Goal: Find contact information: Find contact information

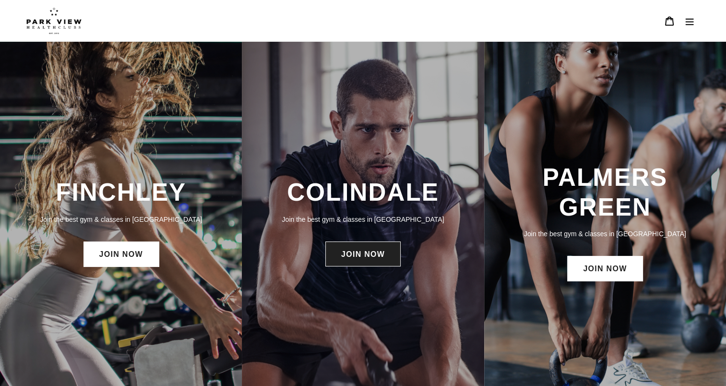
drag, startPoint x: 354, startPoint y: 236, endPoint x: 356, endPoint y: 259, distance: 23.1
click at [356, 259] on div "COLINDALE Join the best gym & classes in London JOIN NOW" at bounding box center [363, 223] width 242 height 100
click at [356, 259] on link "JOIN NOW" at bounding box center [362, 253] width 75 height 25
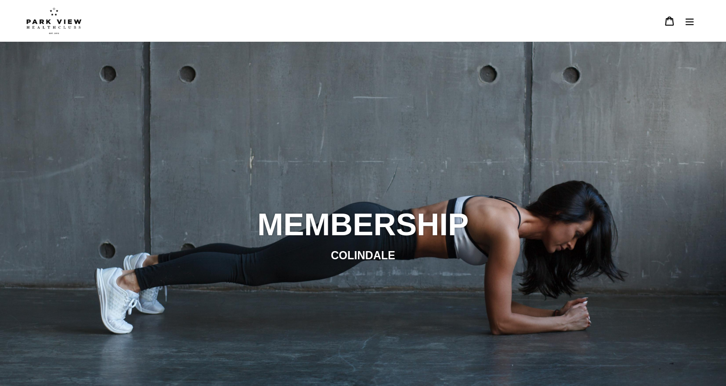
click at [341, 167] on div "slideshow" at bounding box center [363, 235] width 726 height 386
click at [696, 21] on button "Menu" at bounding box center [690, 21] width 20 height 21
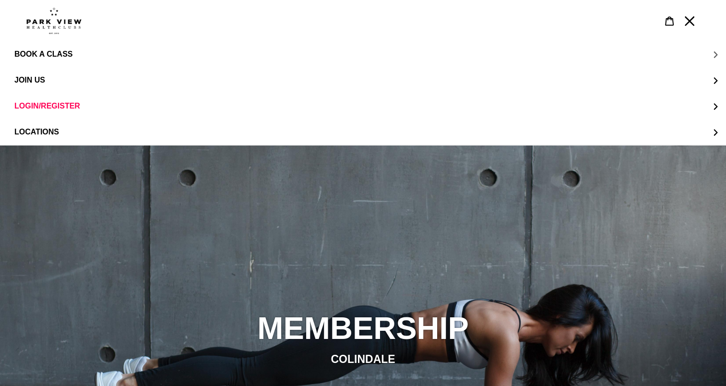
click at [65, 54] on span "BOOK A CLASS" at bounding box center [43, 54] width 58 height 9
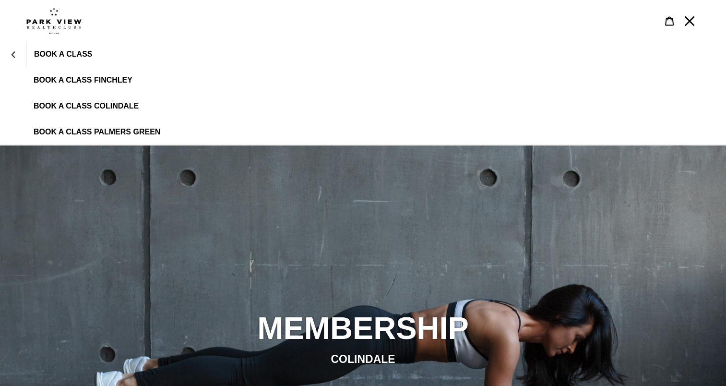
click at [44, 54] on span "BOOK A CLASS" at bounding box center [63, 54] width 58 height 9
click at [16, 53] on icon "BOOK A CLASS" at bounding box center [13, 54] width 7 height 7
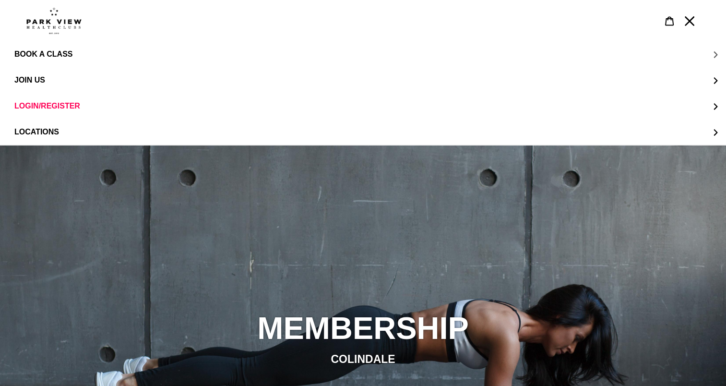
click at [52, 54] on span "BOOK A CLASS" at bounding box center [43, 54] width 58 height 9
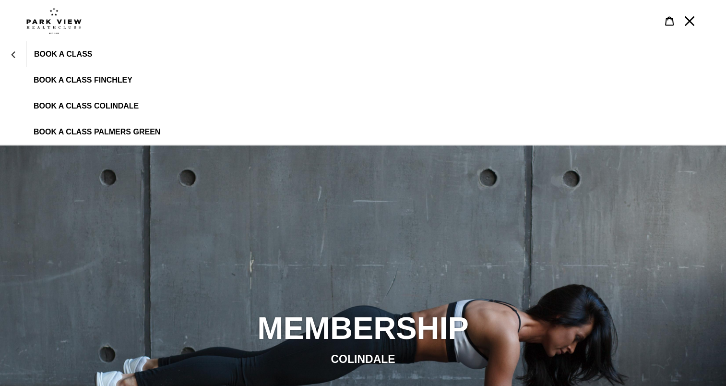
click at [61, 102] on span "BOOK A CLASS COLINDALE" at bounding box center [86, 106] width 105 height 9
click at [117, 84] on span "BOOK A CLASS FINCHLEY" at bounding box center [83, 80] width 99 height 9
click at [79, 101] on link "BOOK A CLASS COLINDALE" at bounding box center [363, 106] width 726 height 26
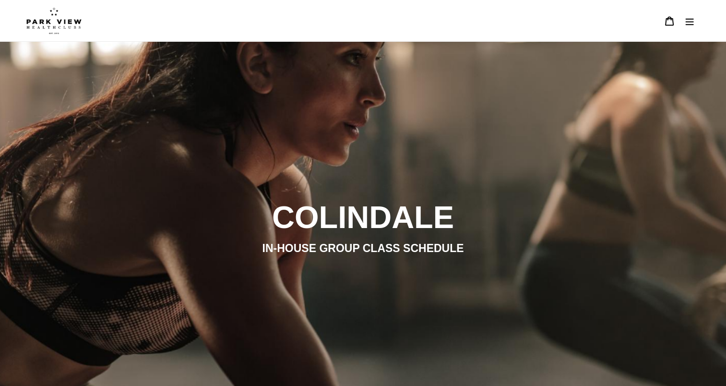
click at [165, 82] on div "slideshow" at bounding box center [363, 235] width 726 height 386
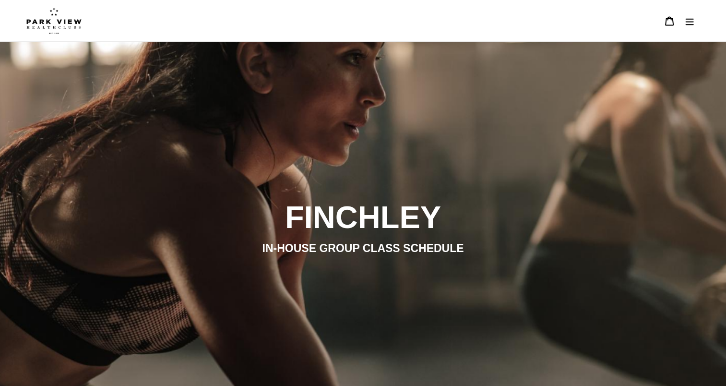
click at [231, 161] on div "slideshow" at bounding box center [363, 235] width 726 height 386
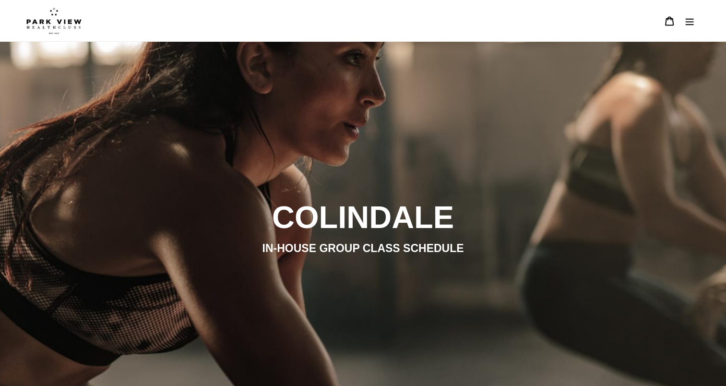
click at [211, 226] on h2 "COLINDALE" at bounding box center [363, 216] width 523 height 37
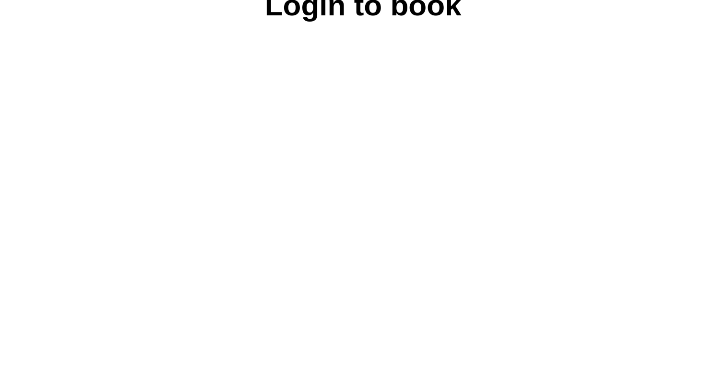
scroll to position [445, 0]
click at [382, 26] on span "Login to book" at bounding box center [364, 4] width 202 height 45
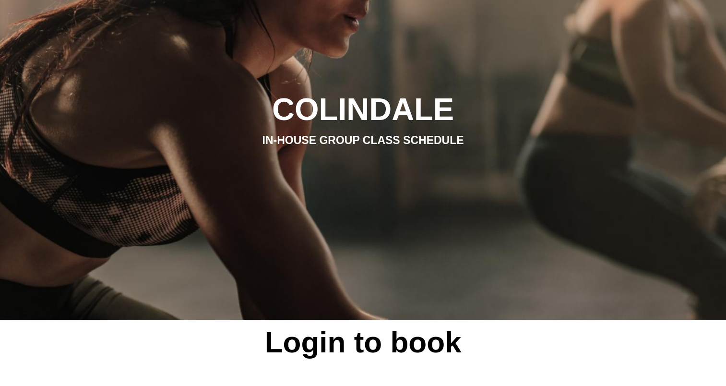
scroll to position [0, 0]
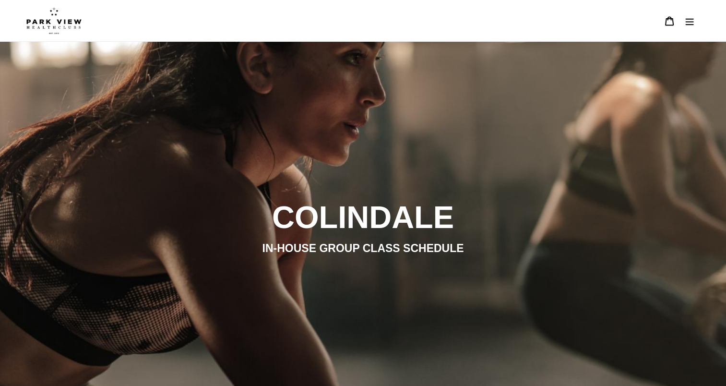
click at [695, 20] on button "Menu" at bounding box center [690, 21] width 20 height 21
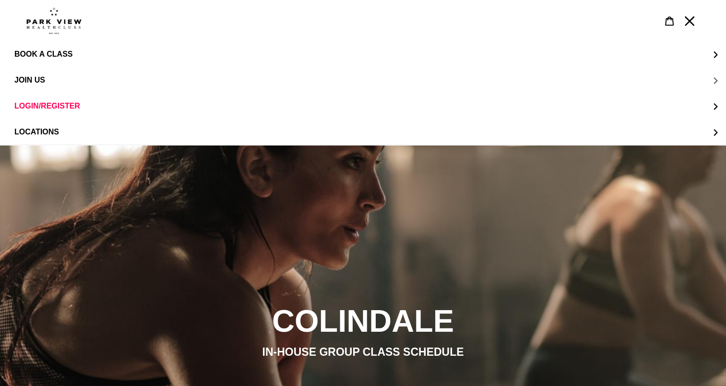
click at [32, 82] on span "JOIN US" at bounding box center [29, 80] width 31 height 9
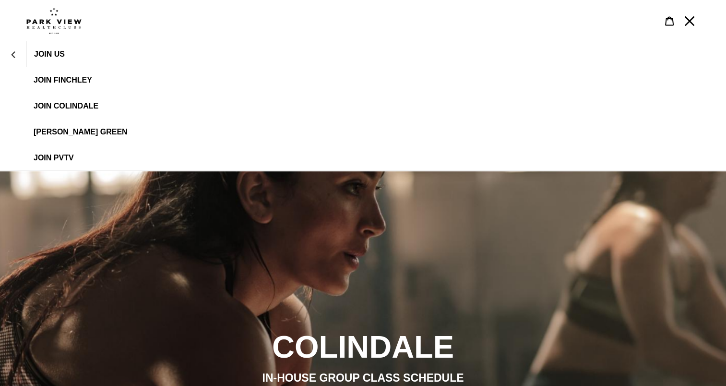
click at [57, 20] on img at bounding box center [53, 20] width 55 height 27
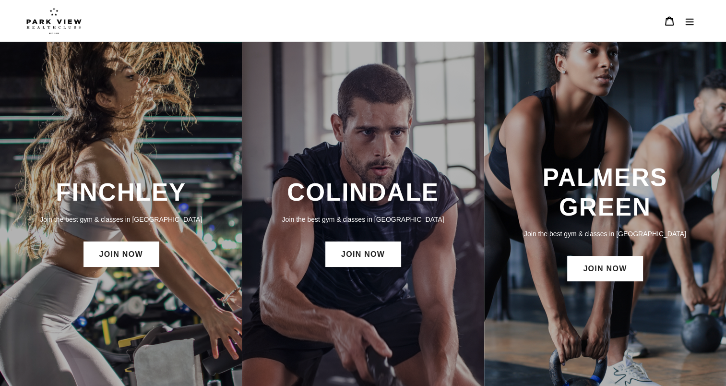
click at [179, 30] on link at bounding box center [354, 20] width 657 height 27
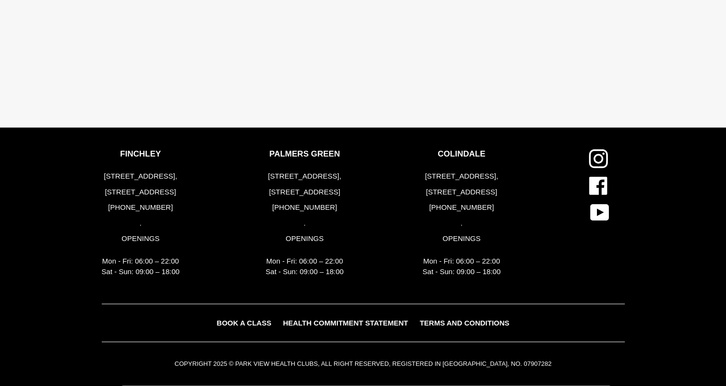
scroll to position [2045, 0]
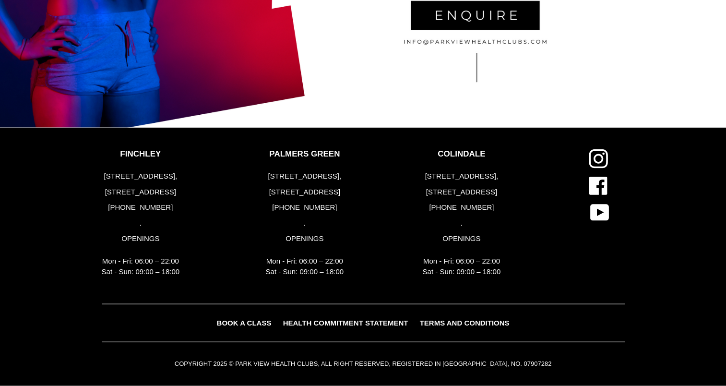
drag, startPoint x: 500, startPoint y: 207, endPoint x: 458, endPoint y: 214, distance: 42.7
click at [458, 214] on div "[STREET_ADDRESS] [PHONE_NUMBER] . OPENINGS Mon - Fri: 06:00 – 22:00 Sat - Sun: …" at bounding box center [462, 224] width 78 height 107
click at [495, 204] on p "[PHONE_NUMBER]" at bounding box center [462, 207] width 78 height 11
drag, startPoint x: 495, startPoint y: 204, endPoint x: 446, endPoint y: 207, distance: 49.5
click at [446, 207] on p "[PHONE_NUMBER]" at bounding box center [462, 207] width 78 height 11
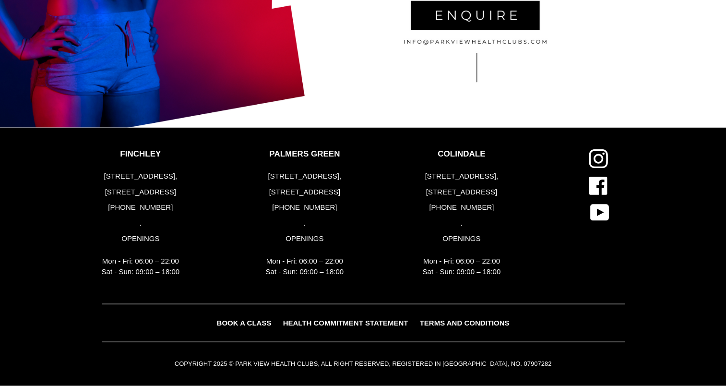
copy p "0) 2034418282"
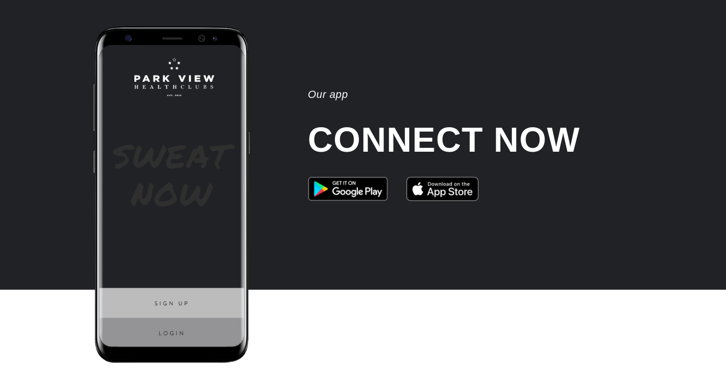
scroll to position [1032, 0]
